Goal: Information Seeking & Learning: Learn about a topic

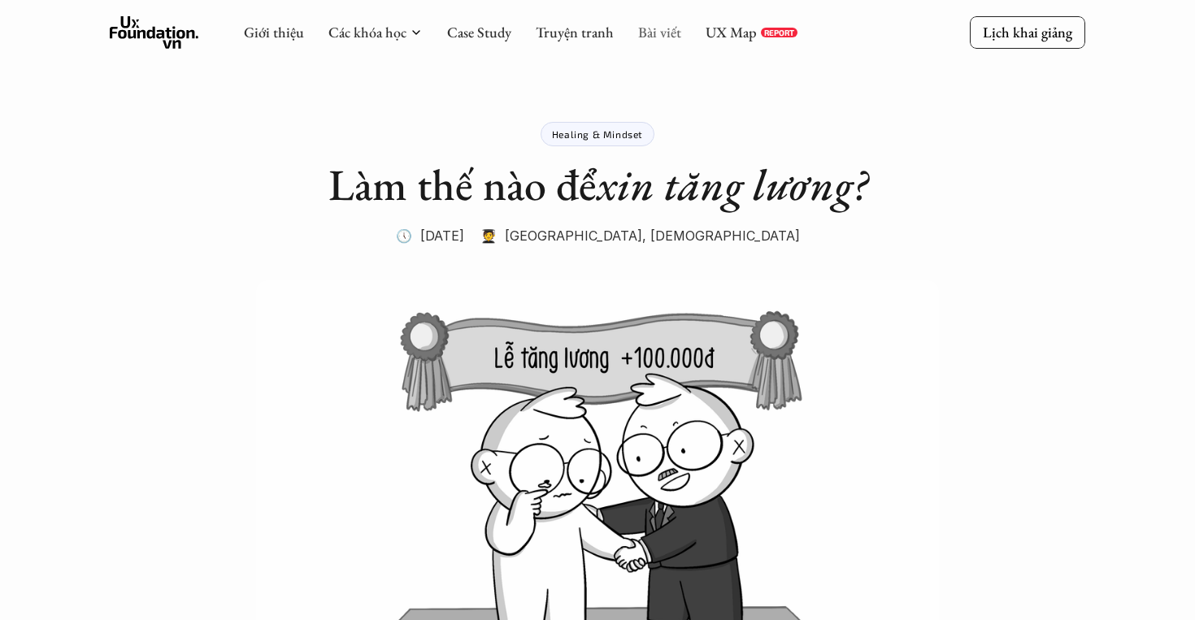
click at [651, 35] on link "Bài viết" at bounding box center [659, 32] width 43 height 19
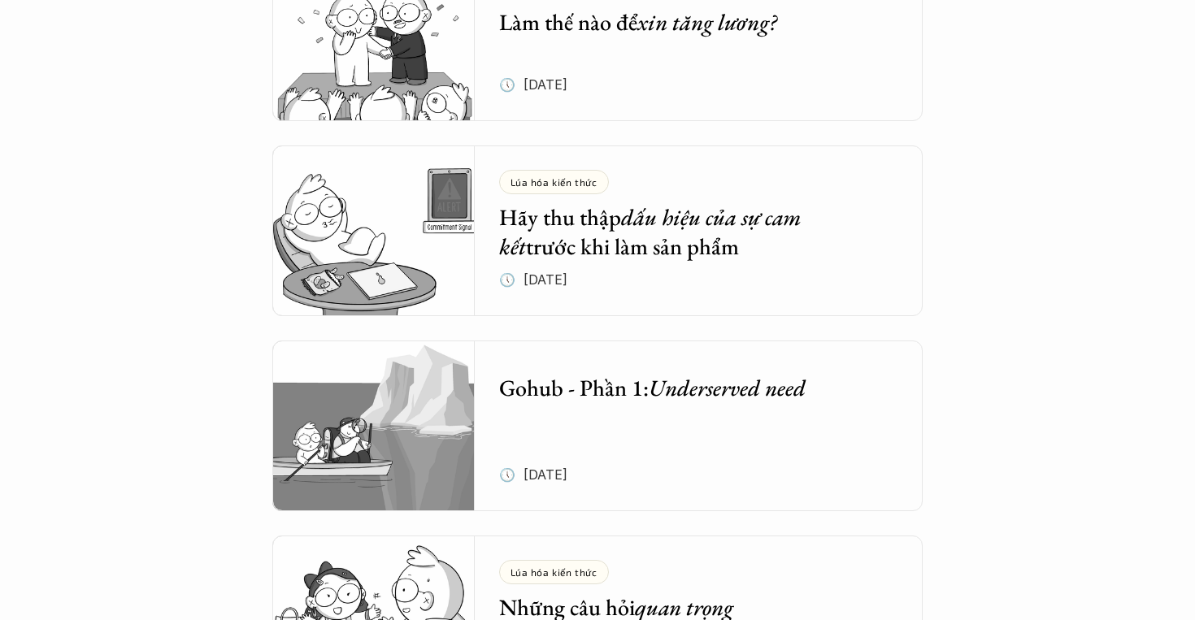
scroll to position [3547, 0]
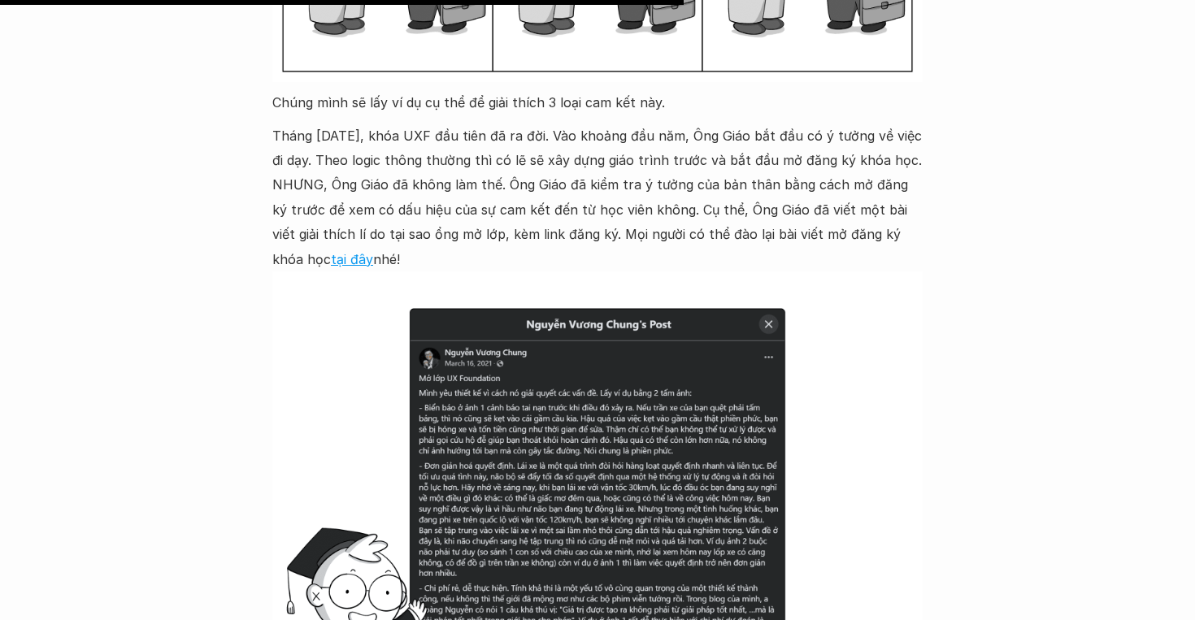
scroll to position [6116, 0]
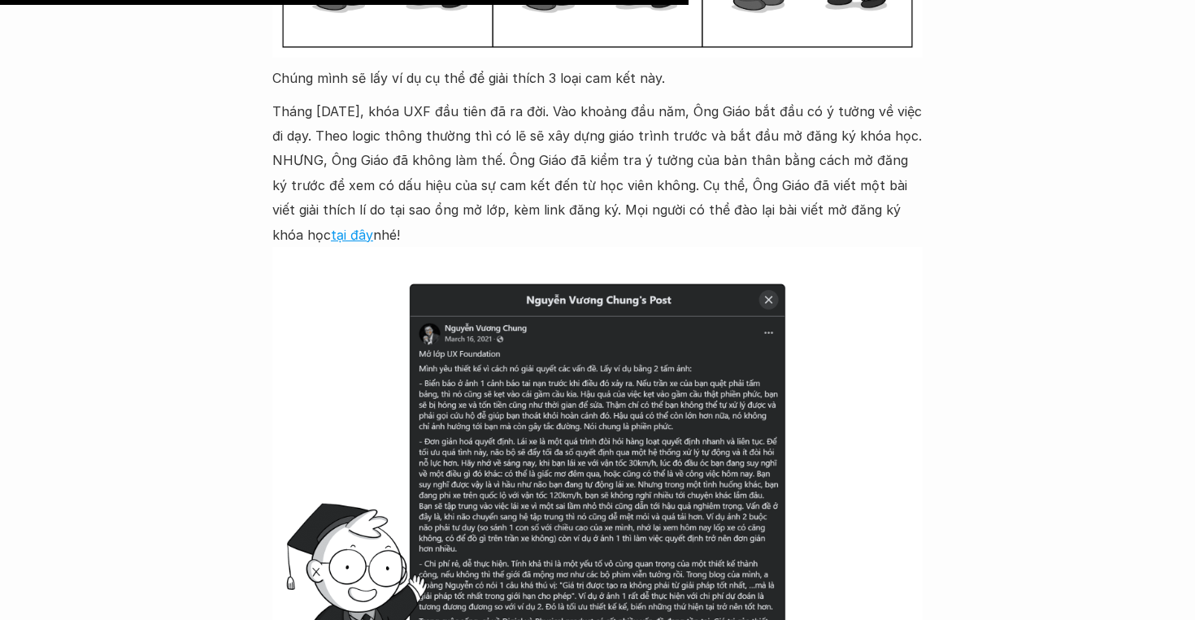
click at [435, 385] on img at bounding box center [597, 491] width 650 height 488
click at [443, 325] on img at bounding box center [597, 491] width 650 height 488
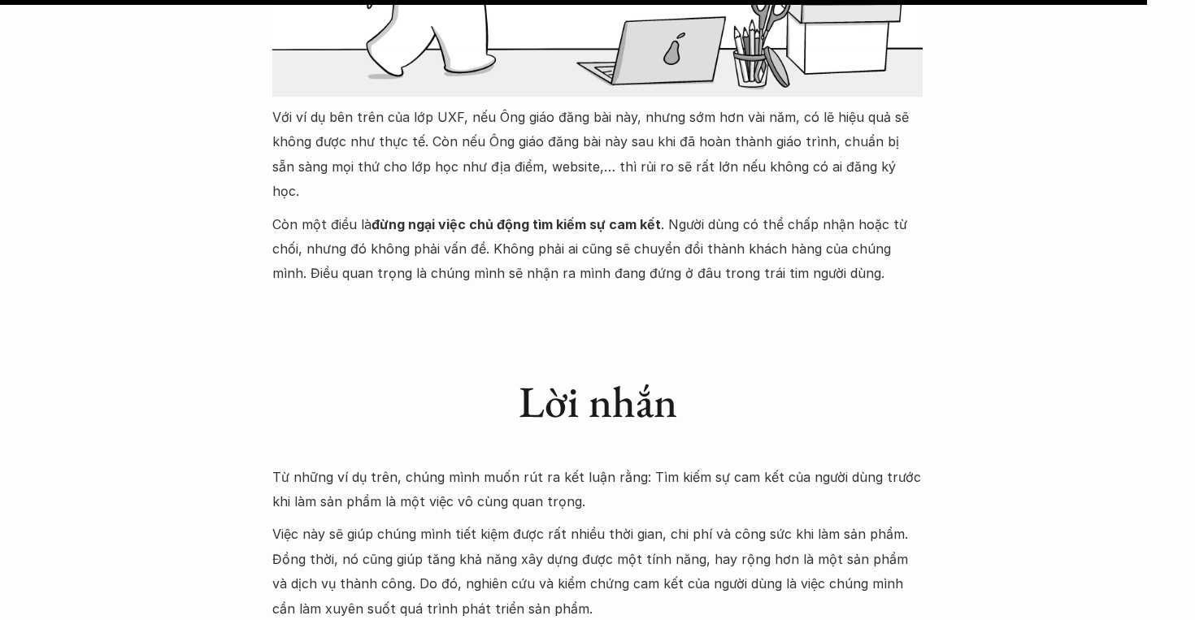
scroll to position [10190, 0]
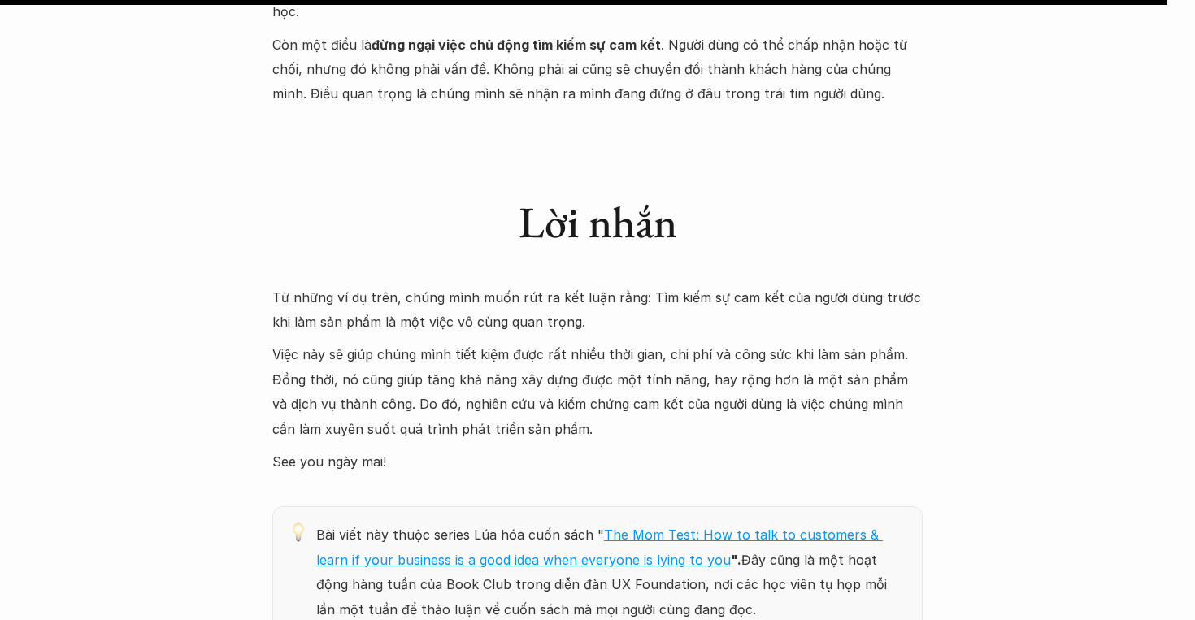
scroll to position [10369, 0]
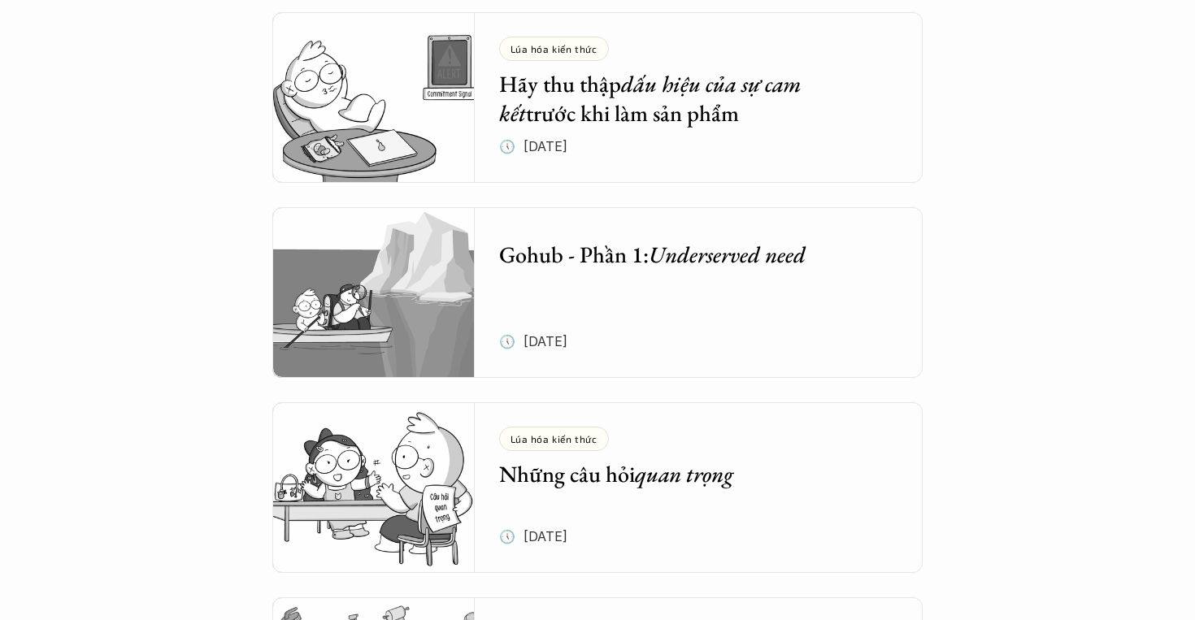
scroll to position [3679, 0]
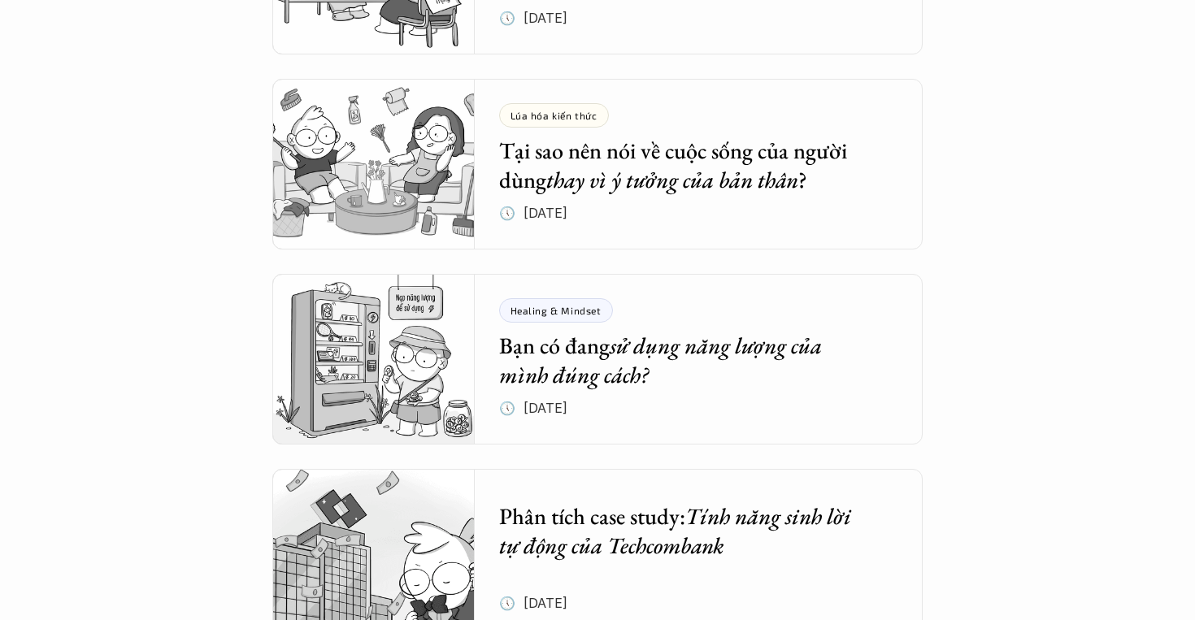
scroll to position [4196, 0]
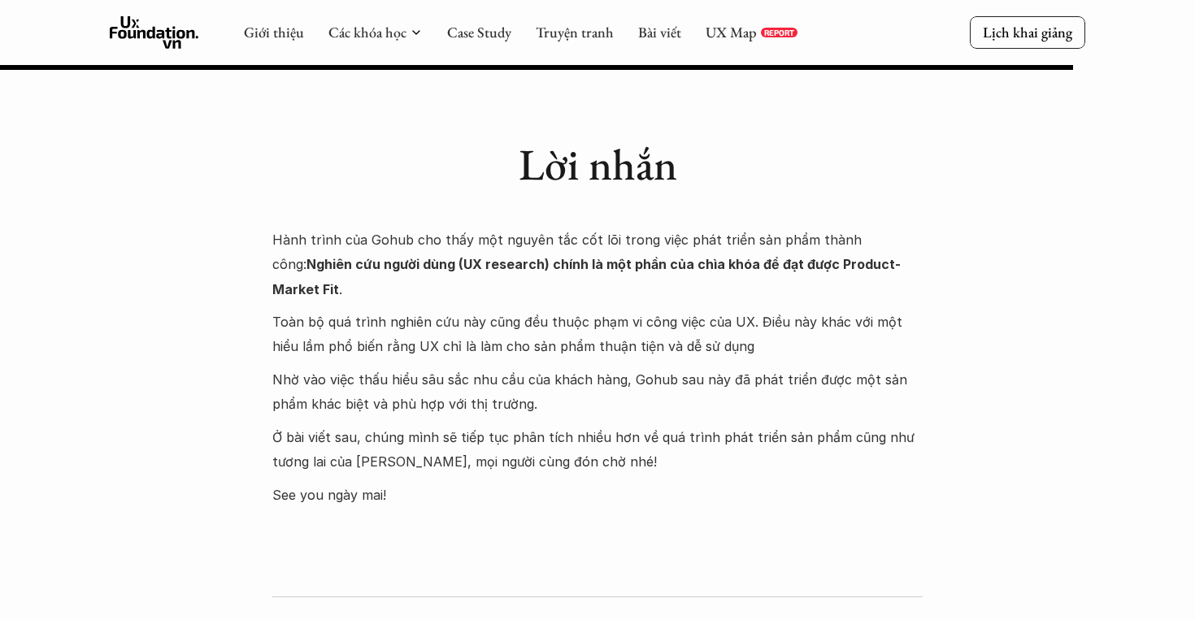
scroll to position [3304, 0]
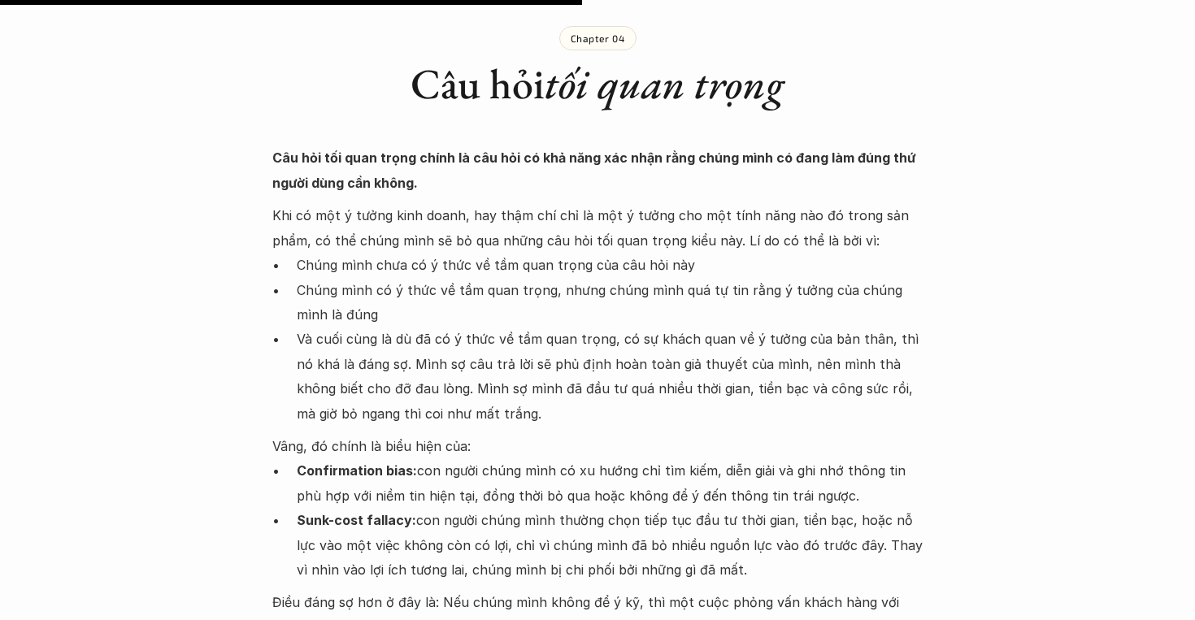
scroll to position [4040, 0]
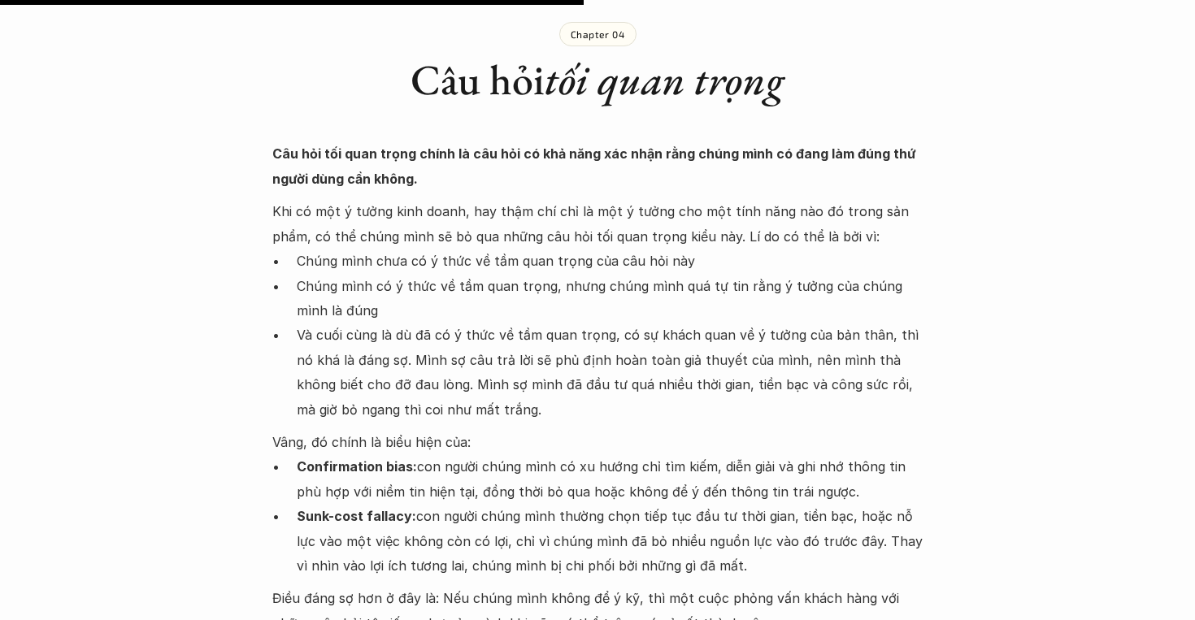
click at [979, 39] on div "Lúa hóa kiến thức Những câu hỏi quan trọng 🕔 [DATE] 🧑‍🎓 Đàm Khánh , Ông giáo Tr…" at bounding box center [597, 450] width 1195 height 8816
